Goal: Find contact information: Find contact information

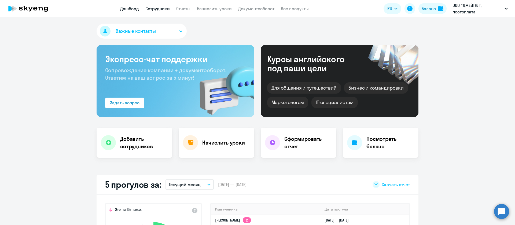
click at [152, 10] on link "Сотрудники" at bounding box center [158, 8] width 24 height 5
select select "30"
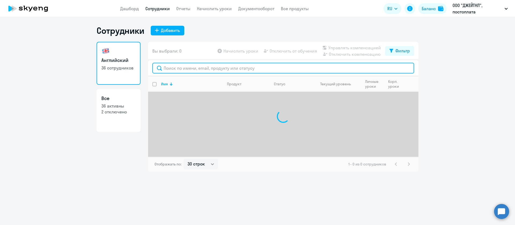
click at [175, 66] on input "text" at bounding box center [284, 68] width 262 height 11
type input "б"
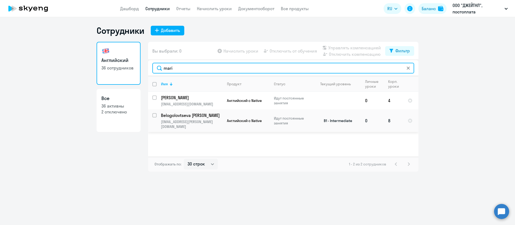
type input "mari"
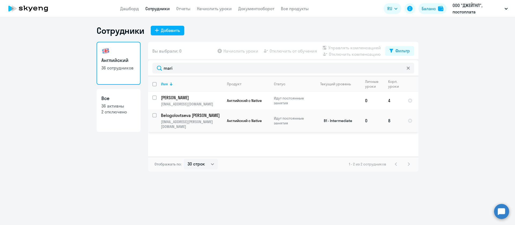
click at [198, 115] on p "Belogolovtseva [PERSON_NAME]" at bounding box center [191, 115] width 61 height 6
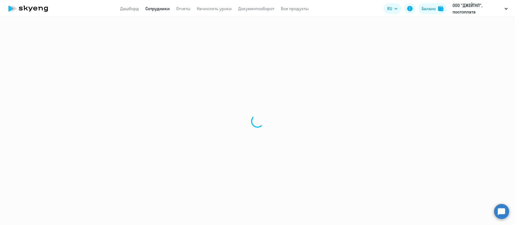
select select "english"
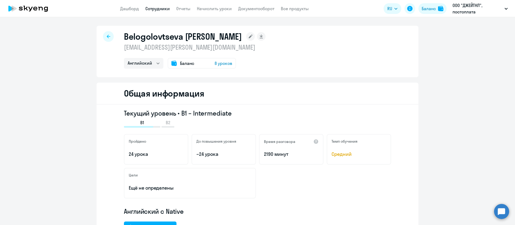
click at [221, 49] on p "[EMAIL_ADDRESS][PERSON_NAME][DOMAIN_NAME]" at bounding box center [195, 47] width 142 height 9
drag, startPoint x: 227, startPoint y: 48, endPoint x: 122, endPoint y: 51, distance: 105.3
click at [124, 51] on p "[EMAIL_ADDRESS][PERSON_NAME][DOMAIN_NAME]" at bounding box center [195, 47] width 142 height 9
copy p "[EMAIL_ADDRESS][PERSON_NAME][DOMAIN_NAME]"
